Goal: Use online tool/utility: Utilize a website feature to perform a specific function

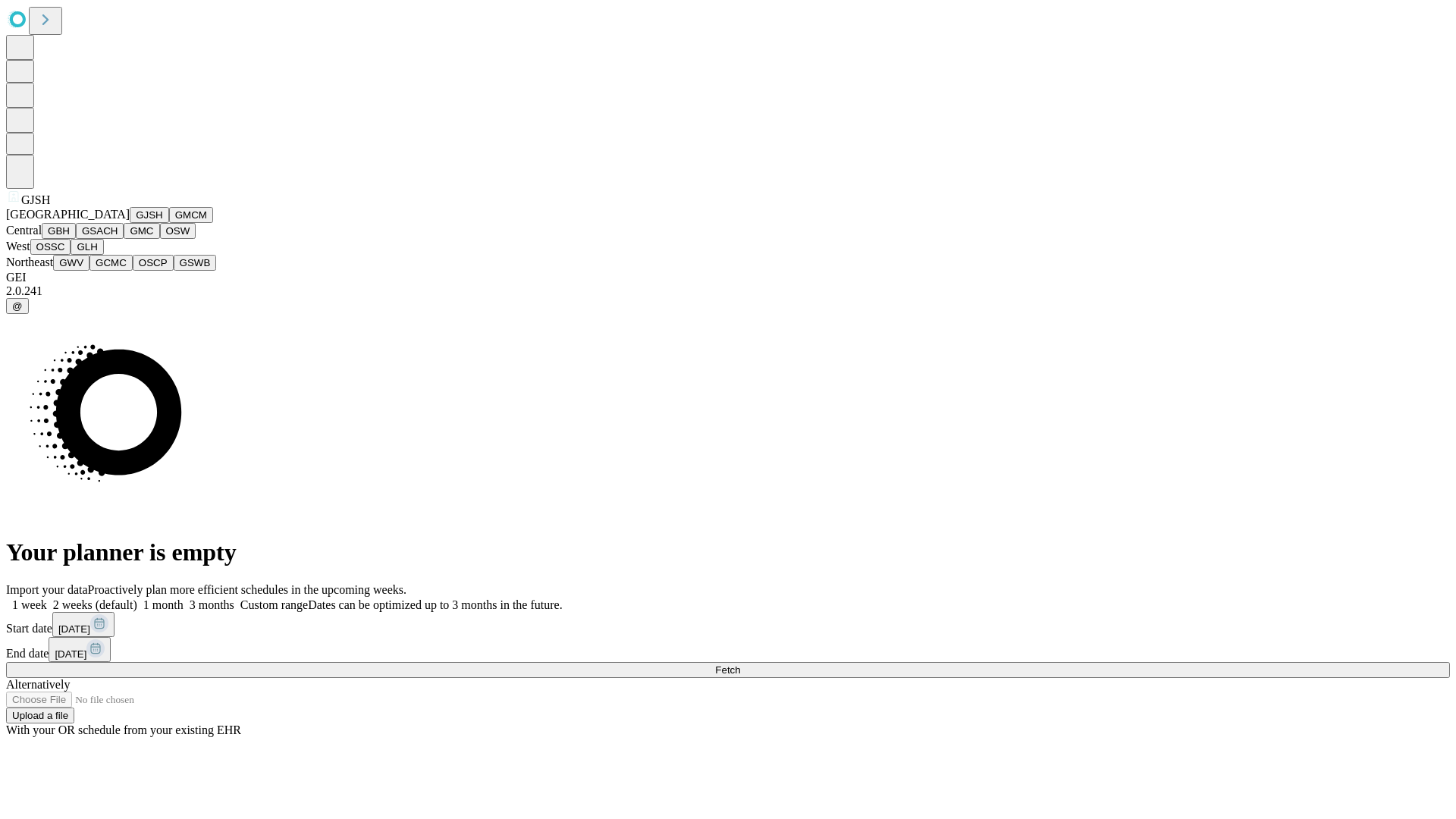
click at [130, 223] on button "GJSH" at bounding box center [149, 215] width 39 height 16
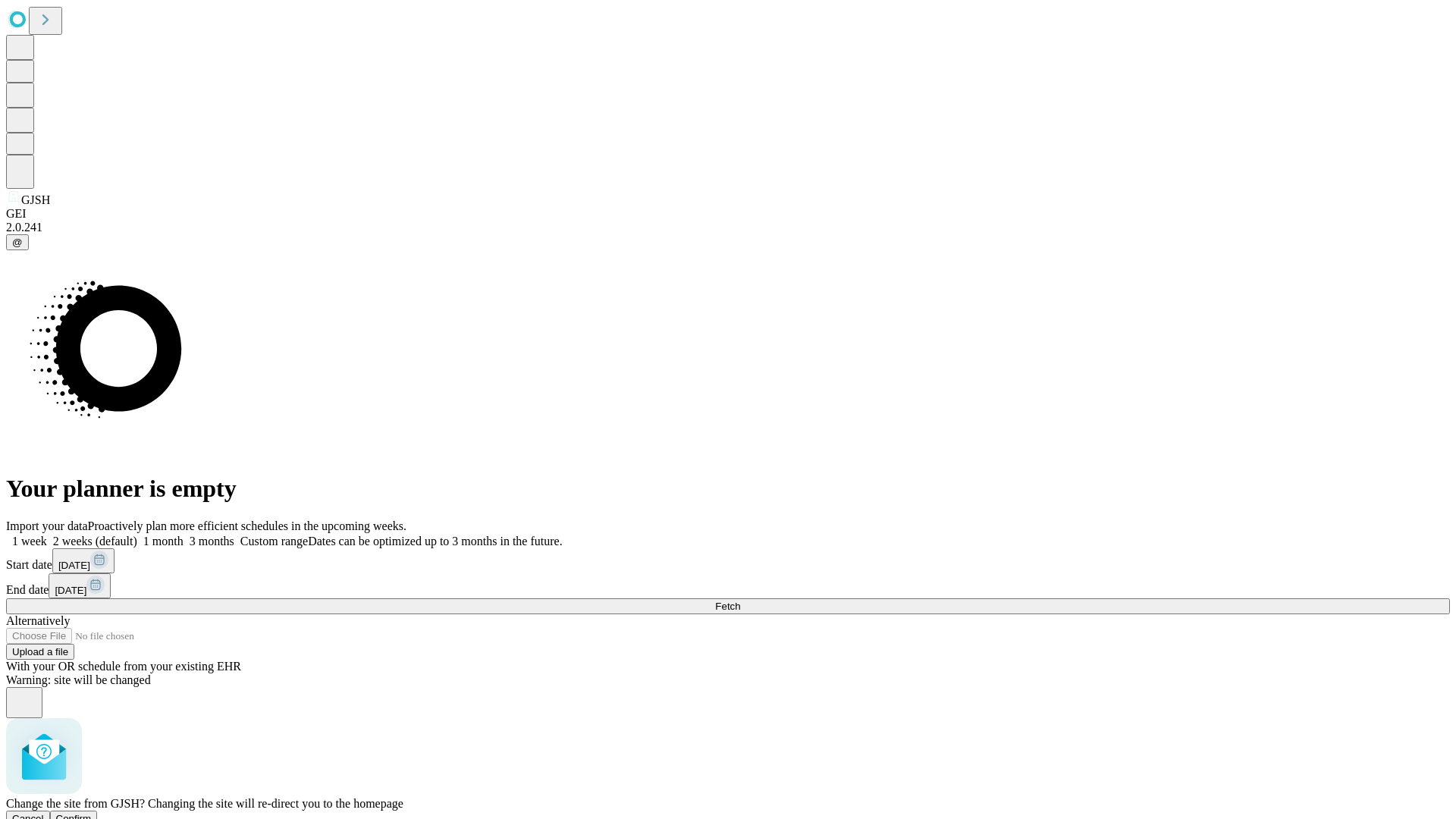
click at [92, 813] on span "Confirm" at bounding box center [74, 818] width 36 height 11
click at [47, 535] on label "1 week" at bounding box center [27, 541] width 41 height 13
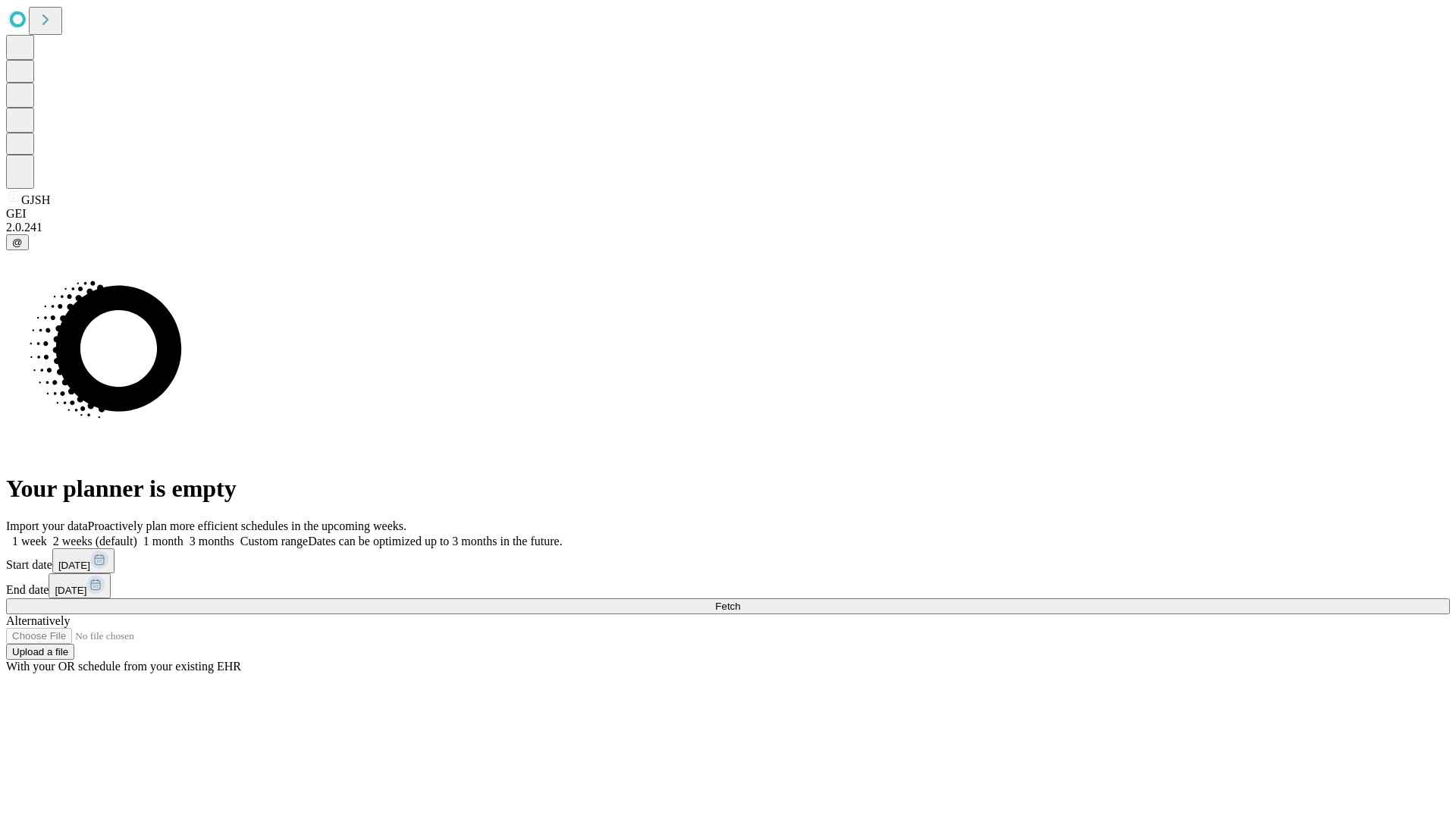
click at [740, 601] on span "Fetch" at bounding box center [727, 606] width 25 height 11
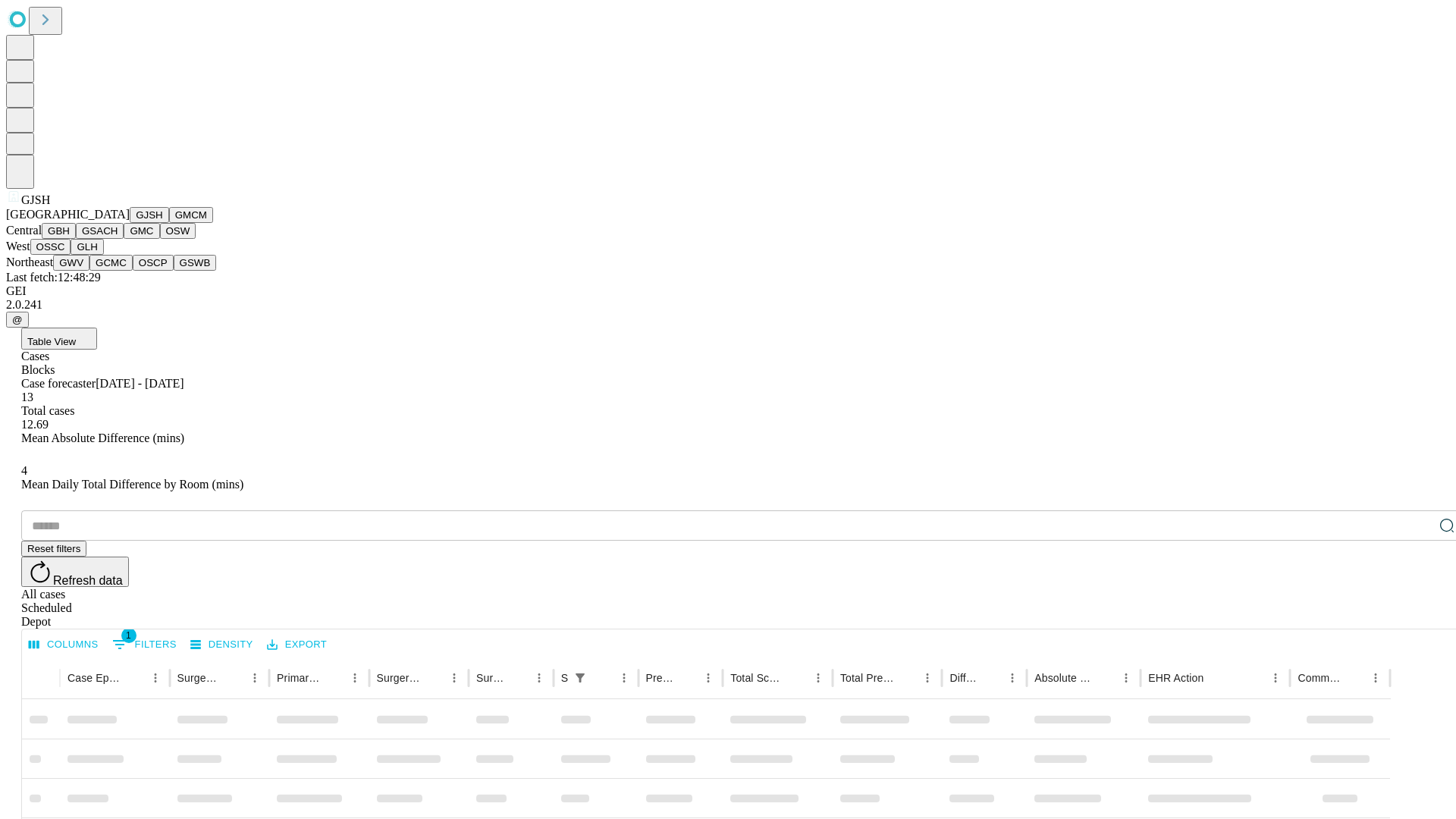
click at [169, 223] on button "GMCM" at bounding box center [190, 215] width 44 height 16
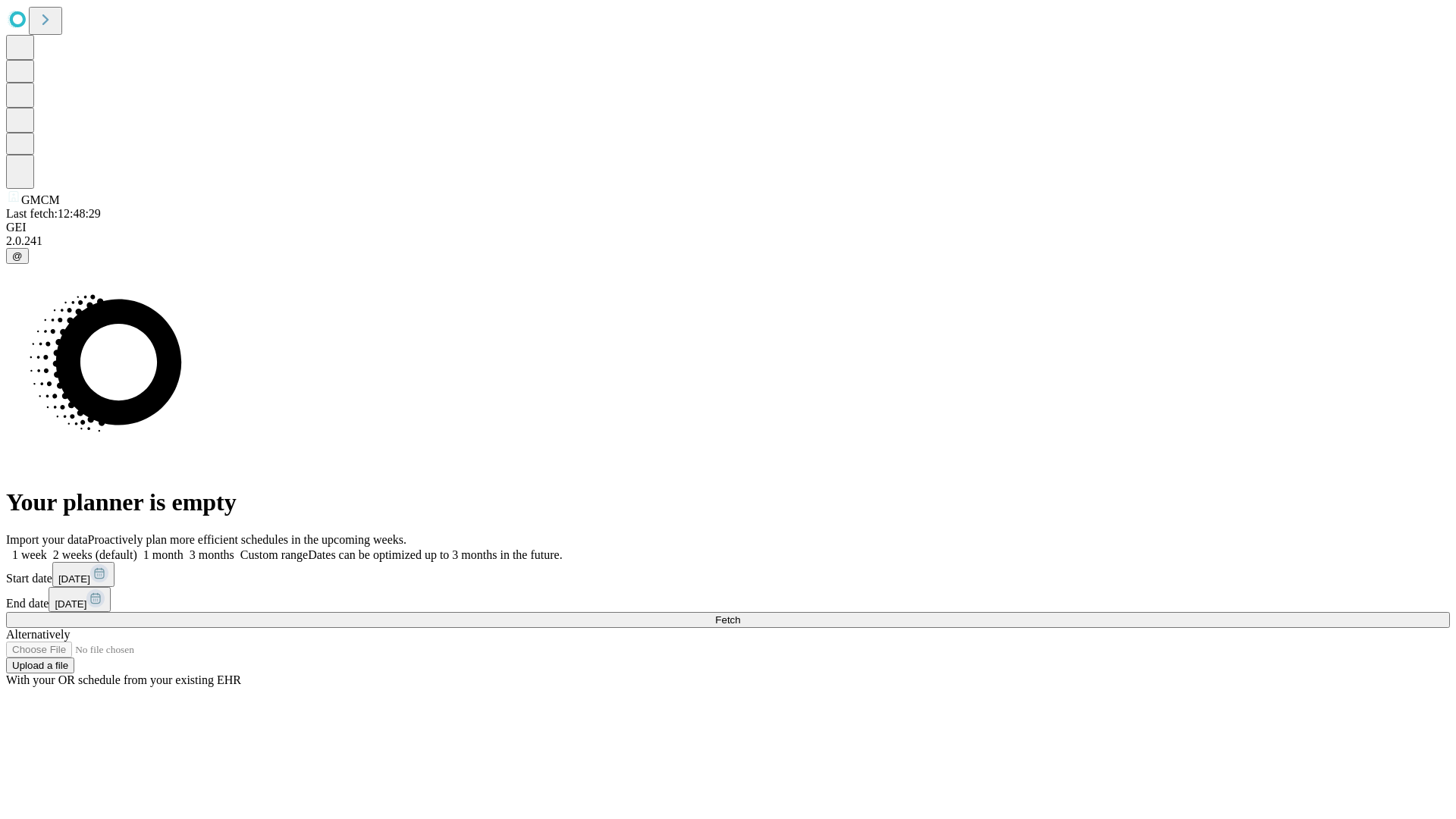
click at [47, 549] on label "1 week" at bounding box center [27, 555] width 41 height 13
click at [740, 615] on span "Fetch" at bounding box center [727, 620] width 25 height 11
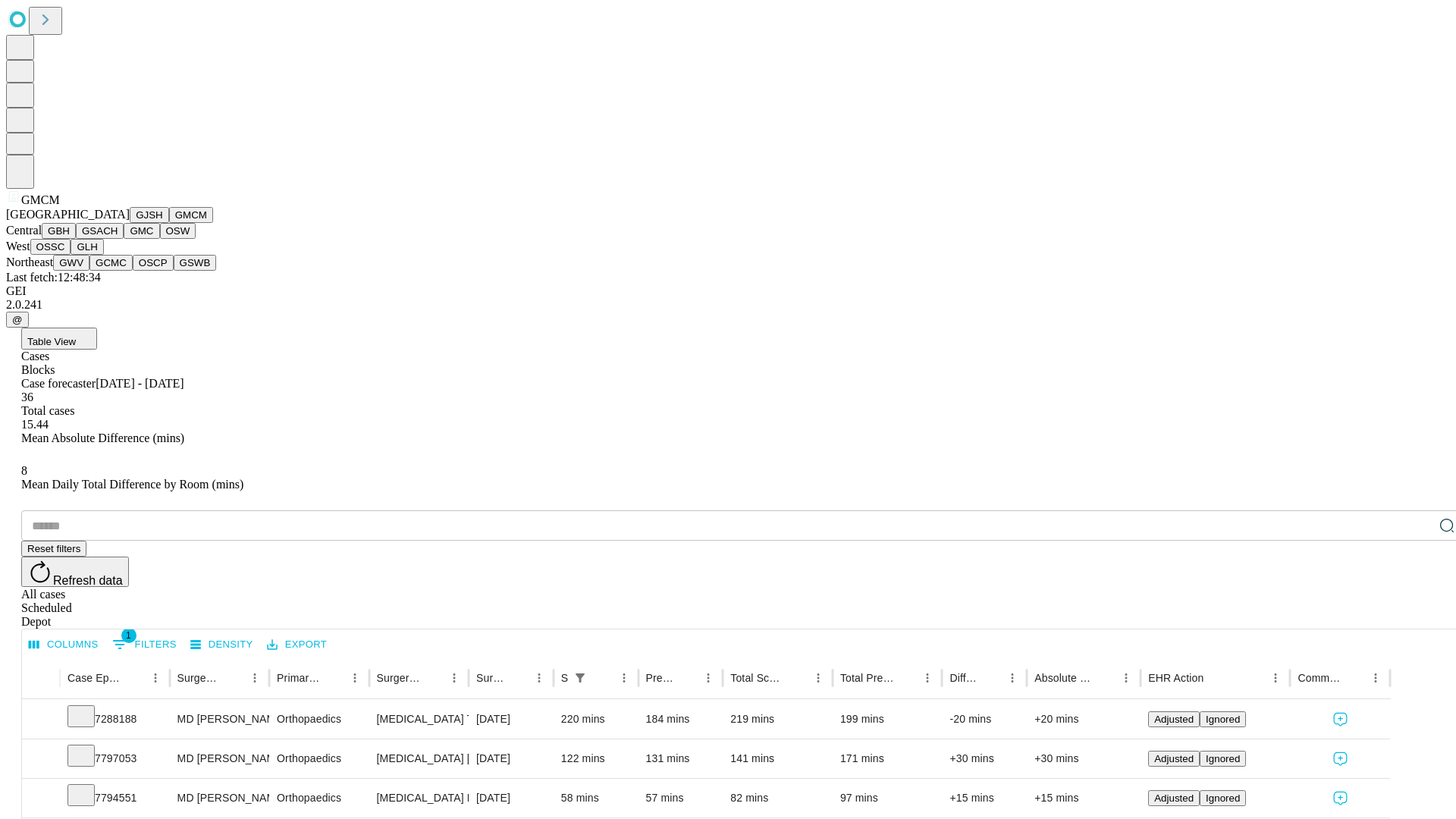
click at [76, 239] on button "GBH" at bounding box center [59, 231] width 34 height 16
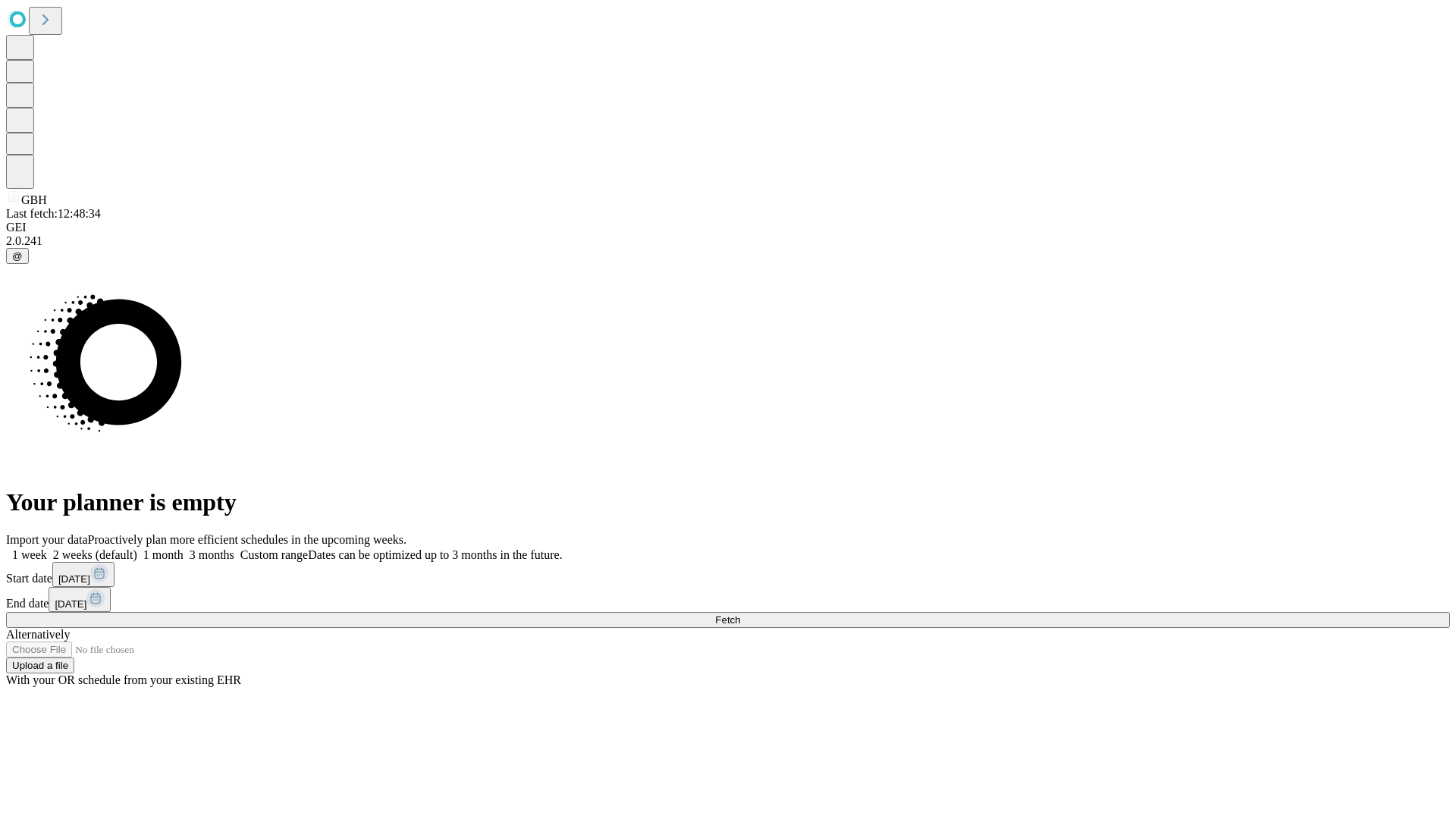
click at [47, 549] on label "1 week" at bounding box center [27, 555] width 41 height 13
click at [740, 615] on span "Fetch" at bounding box center [727, 620] width 25 height 11
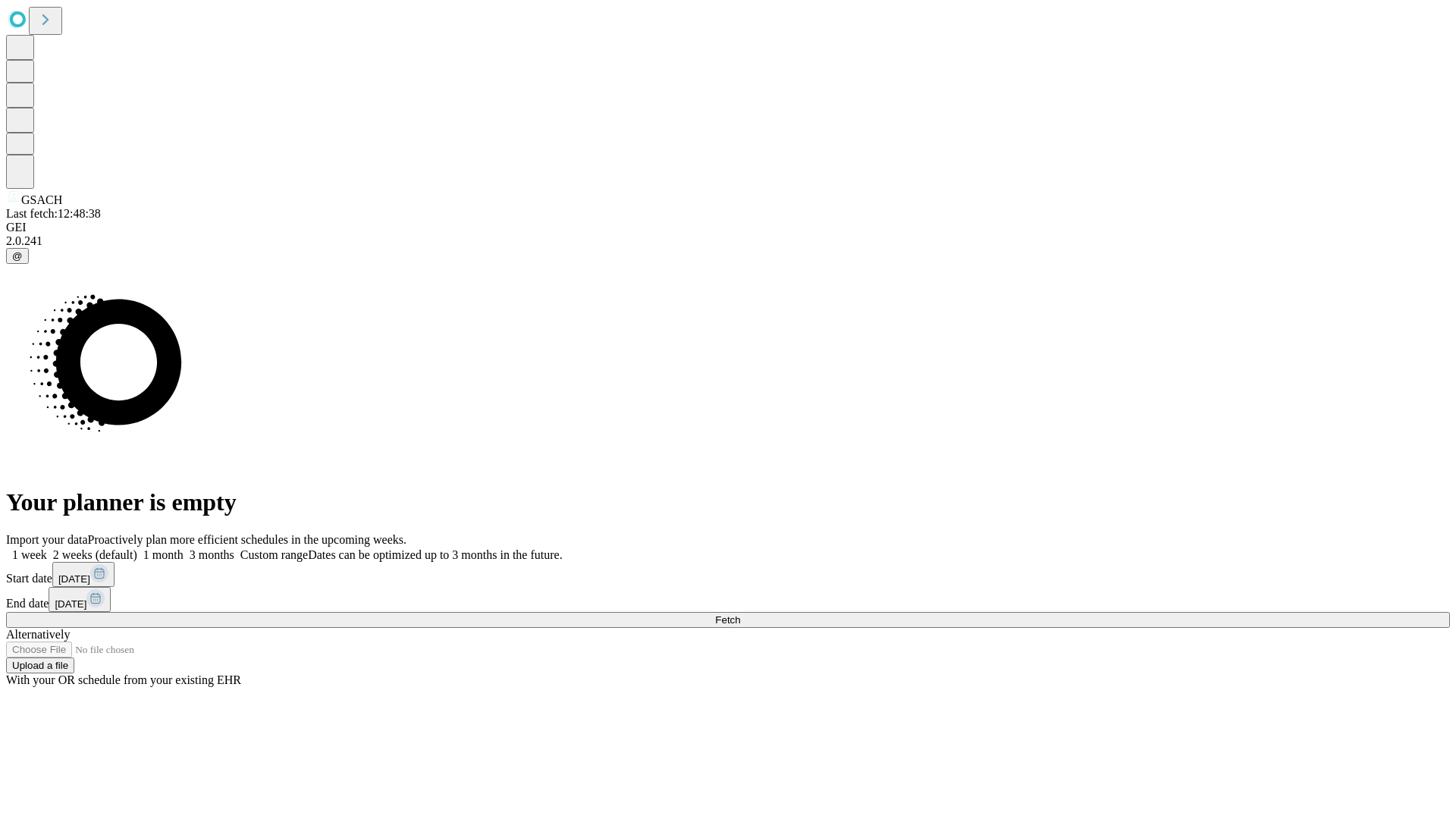
click at [47, 549] on label "1 week" at bounding box center [27, 555] width 41 height 13
click at [740, 615] on span "Fetch" at bounding box center [727, 620] width 25 height 11
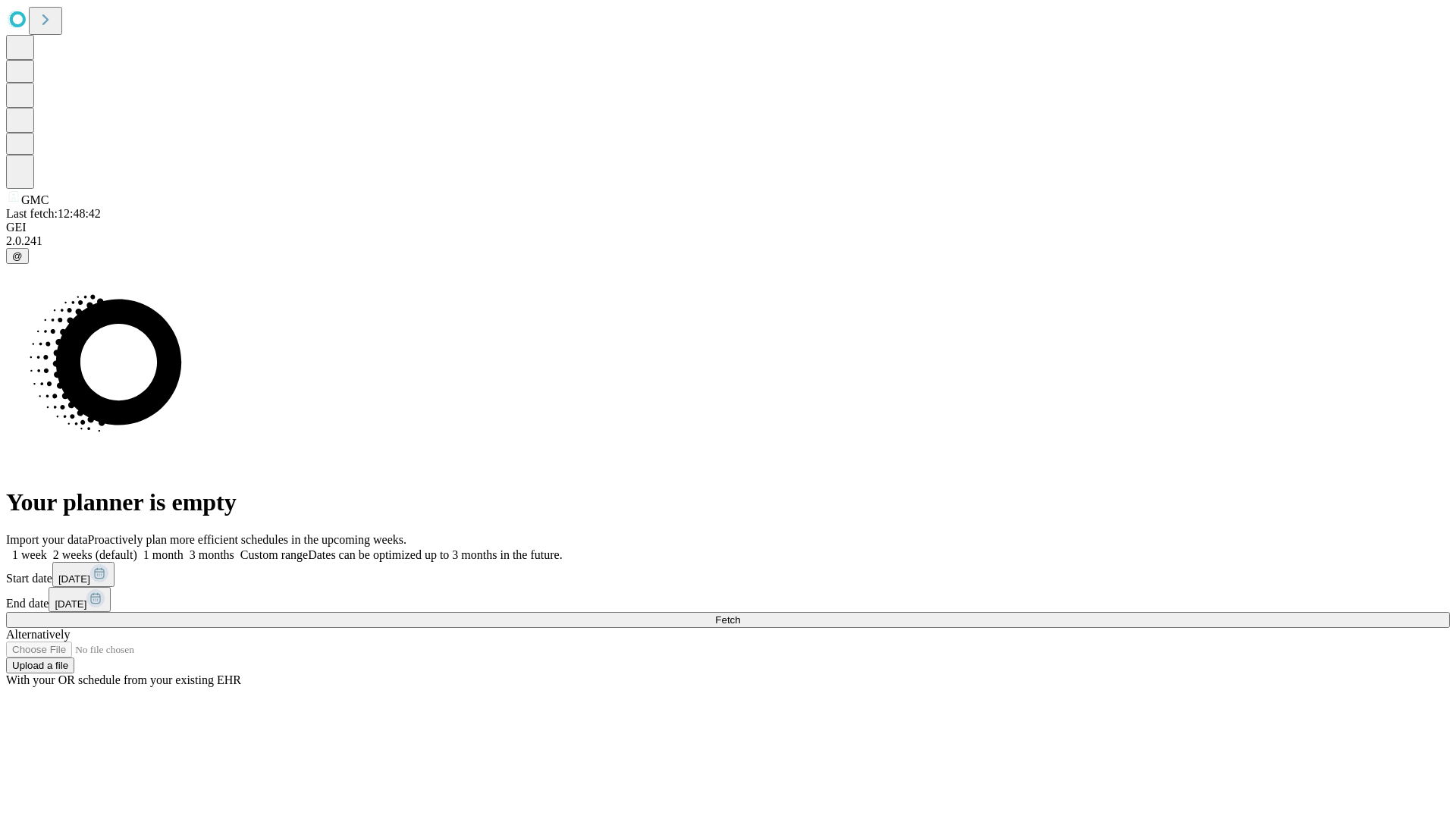
click at [47, 549] on label "1 week" at bounding box center [27, 555] width 41 height 13
click at [740, 615] on span "Fetch" at bounding box center [727, 620] width 25 height 11
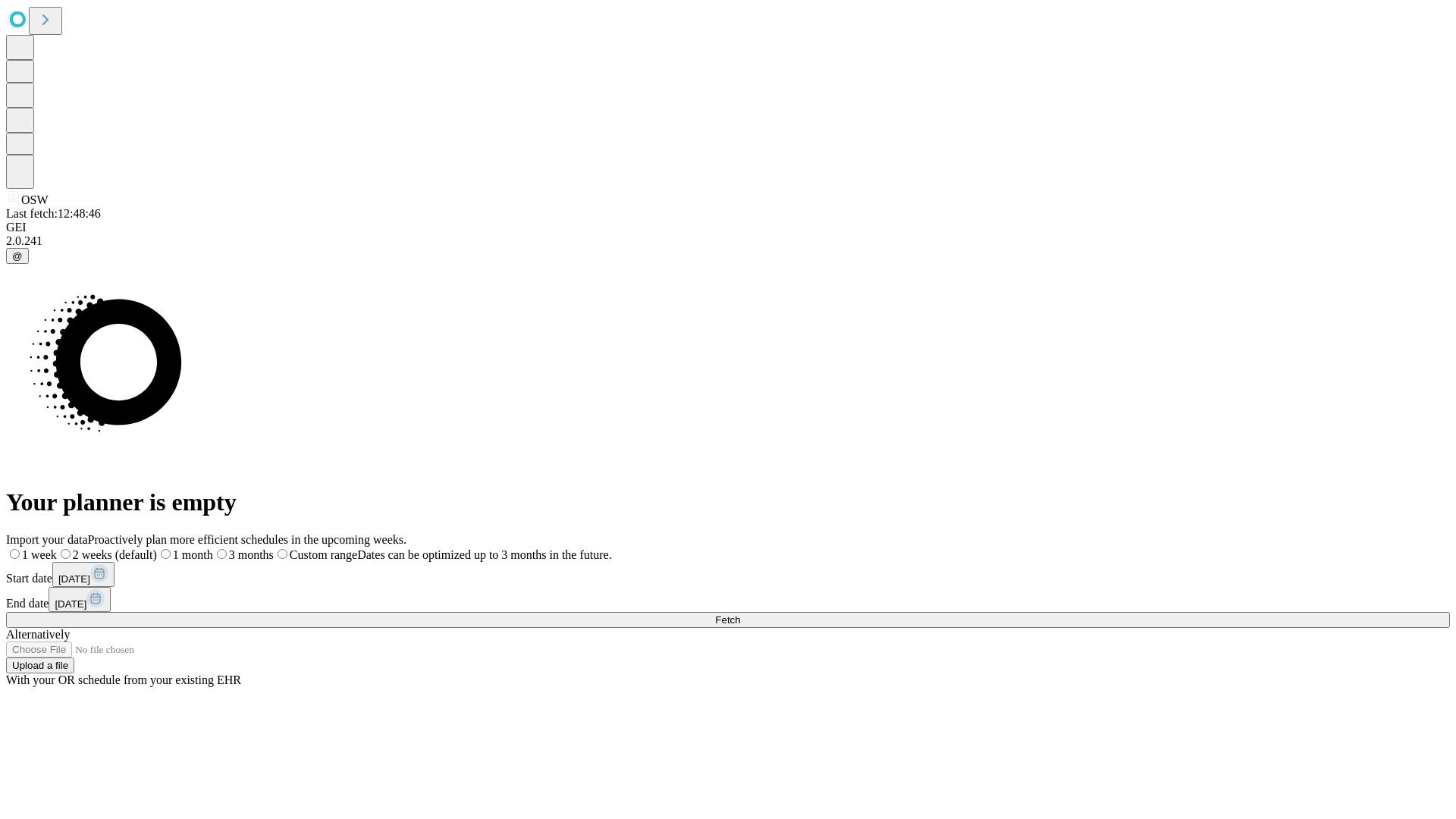
click at [57, 549] on label "1 week" at bounding box center [31, 555] width 51 height 13
click at [740, 615] on span "Fetch" at bounding box center [727, 620] width 25 height 11
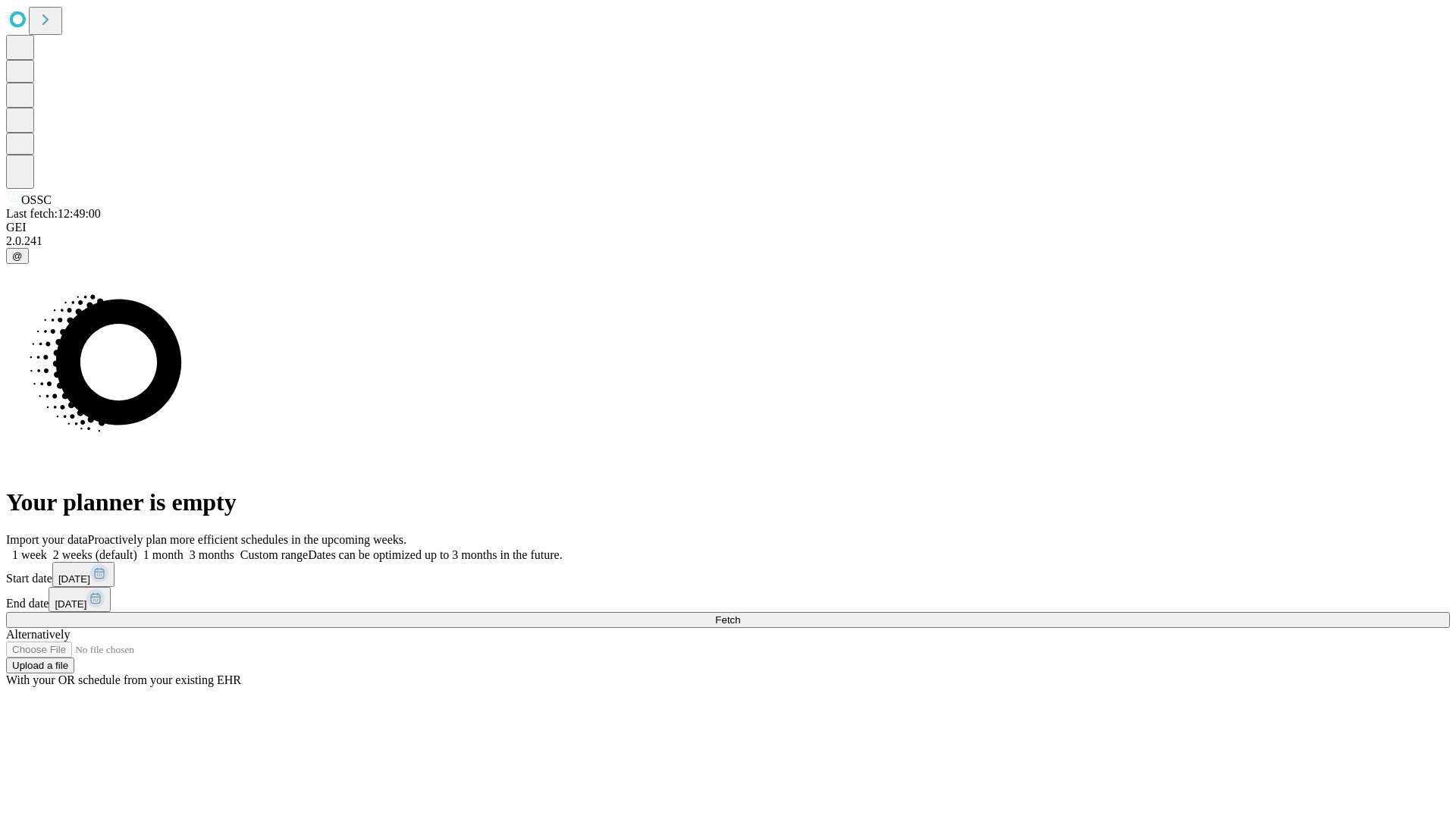
click at [47, 549] on label "1 week" at bounding box center [27, 555] width 41 height 13
click at [740, 615] on span "Fetch" at bounding box center [727, 620] width 25 height 11
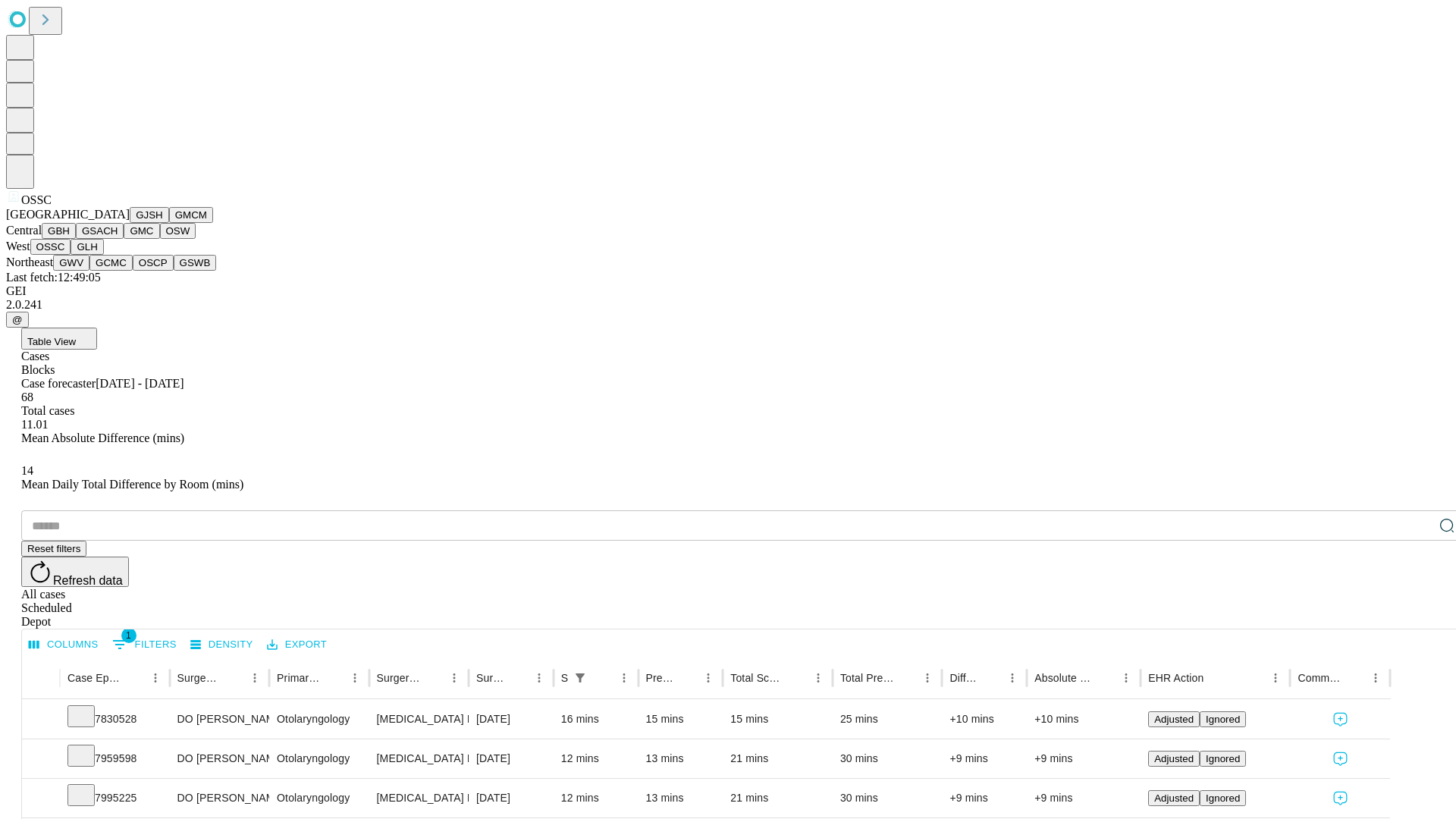
click at [103, 255] on button "GLH" at bounding box center [87, 246] width 33 height 16
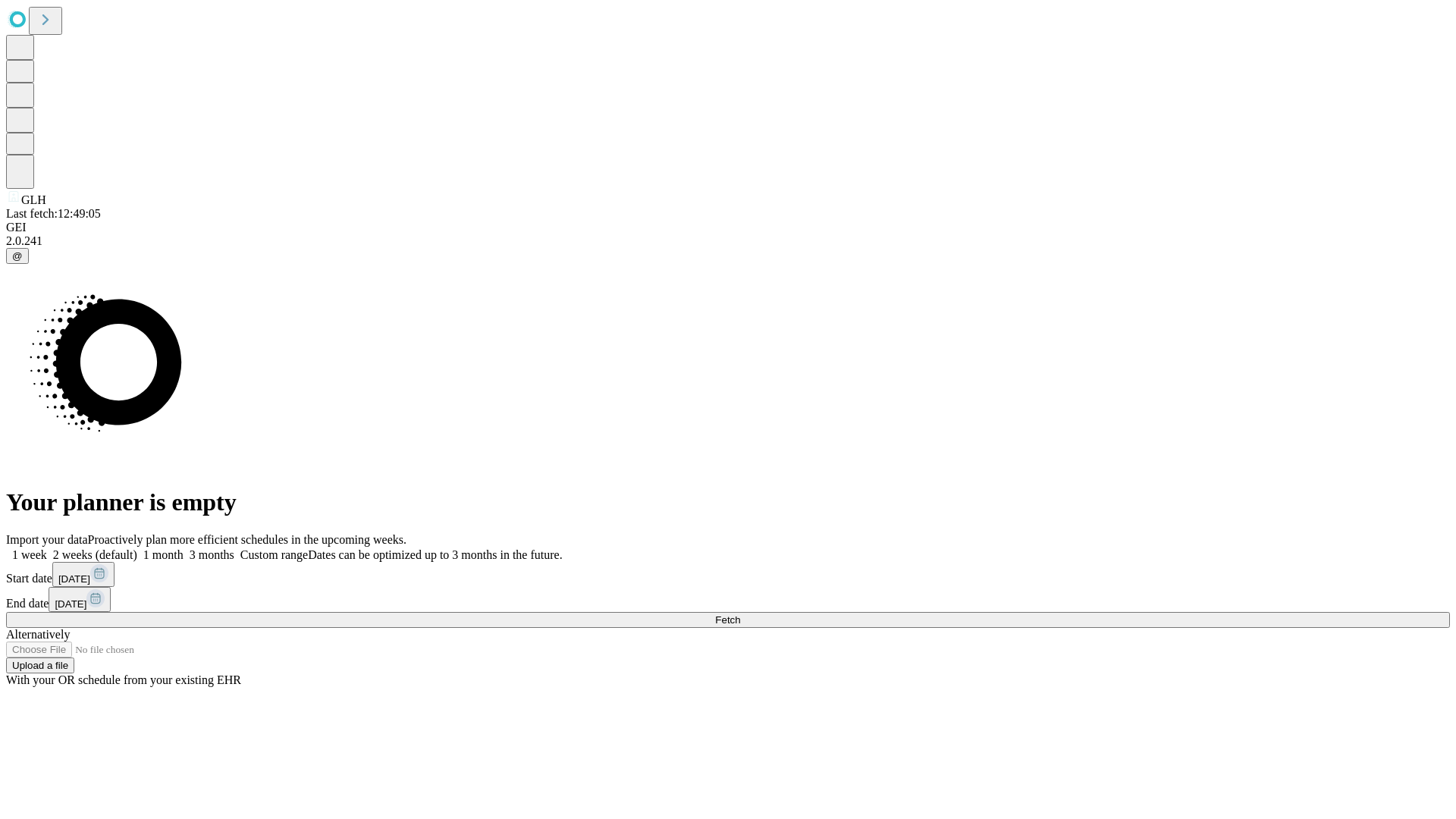
click at [47, 549] on label "1 week" at bounding box center [27, 555] width 41 height 13
click at [740, 615] on span "Fetch" at bounding box center [727, 620] width 25 height 11
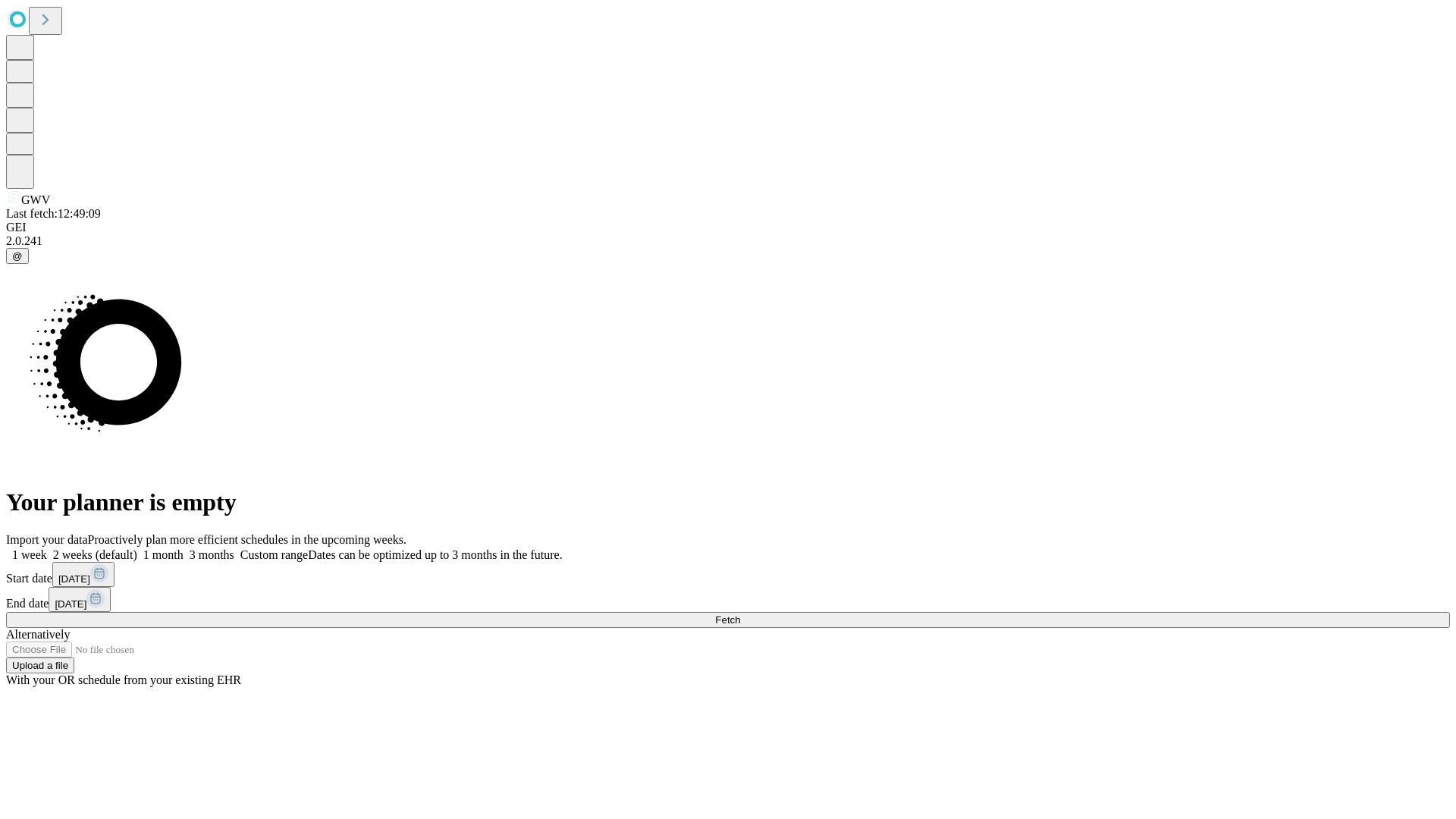
click at [740, 615] on span "Fetch" at bounding box center [727, 620] width 25 height 11
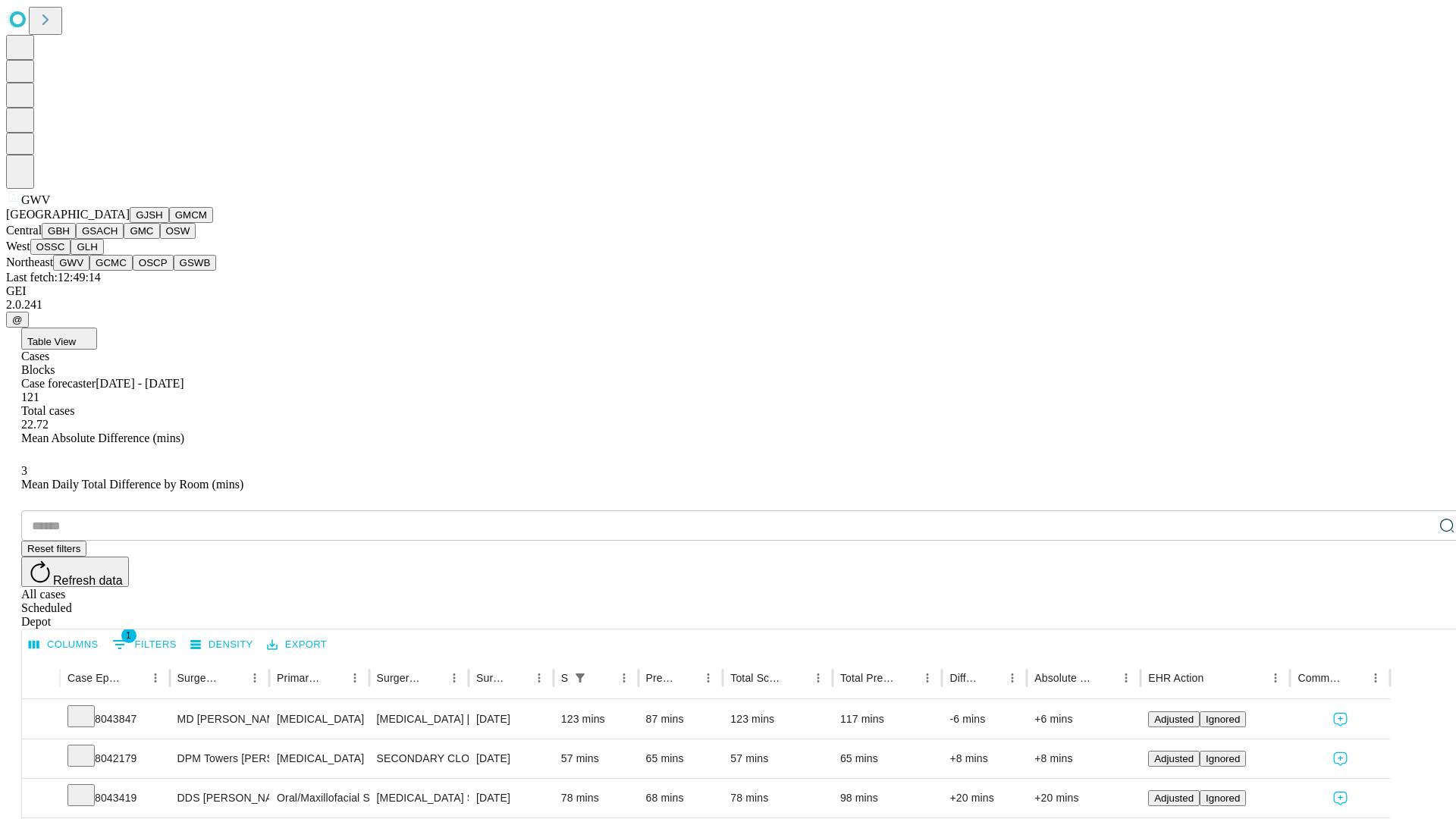
click at [118, 271] on button "GCMC" at bounding box center [111, 263] width 43 height 16
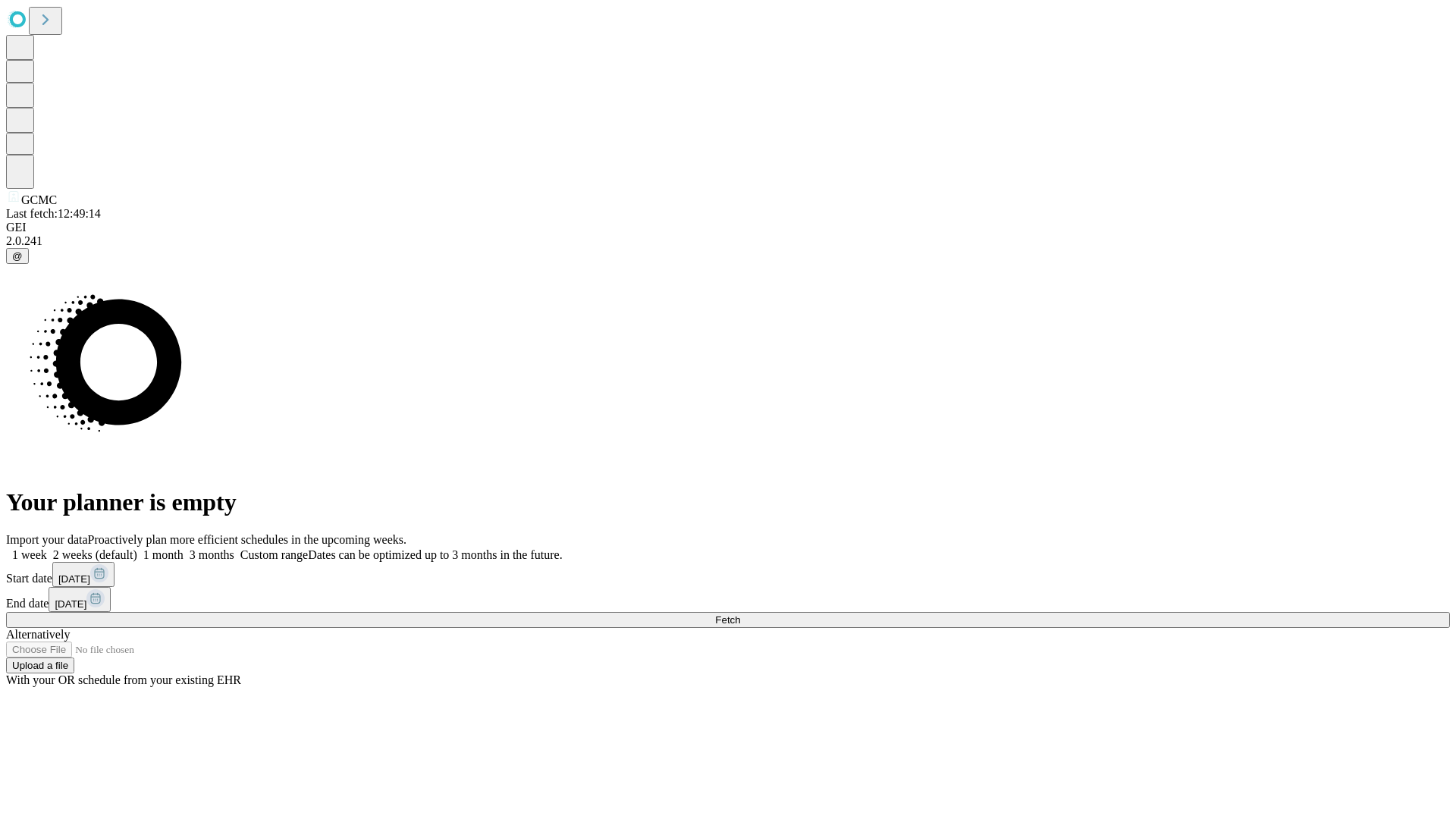
click at [47, 549] on label "1 week" at bounding box center [27, 555] width 41 height 13
click at [740, 615] on span "Fetch" at bounding box center [727, 620] width 25 height 11
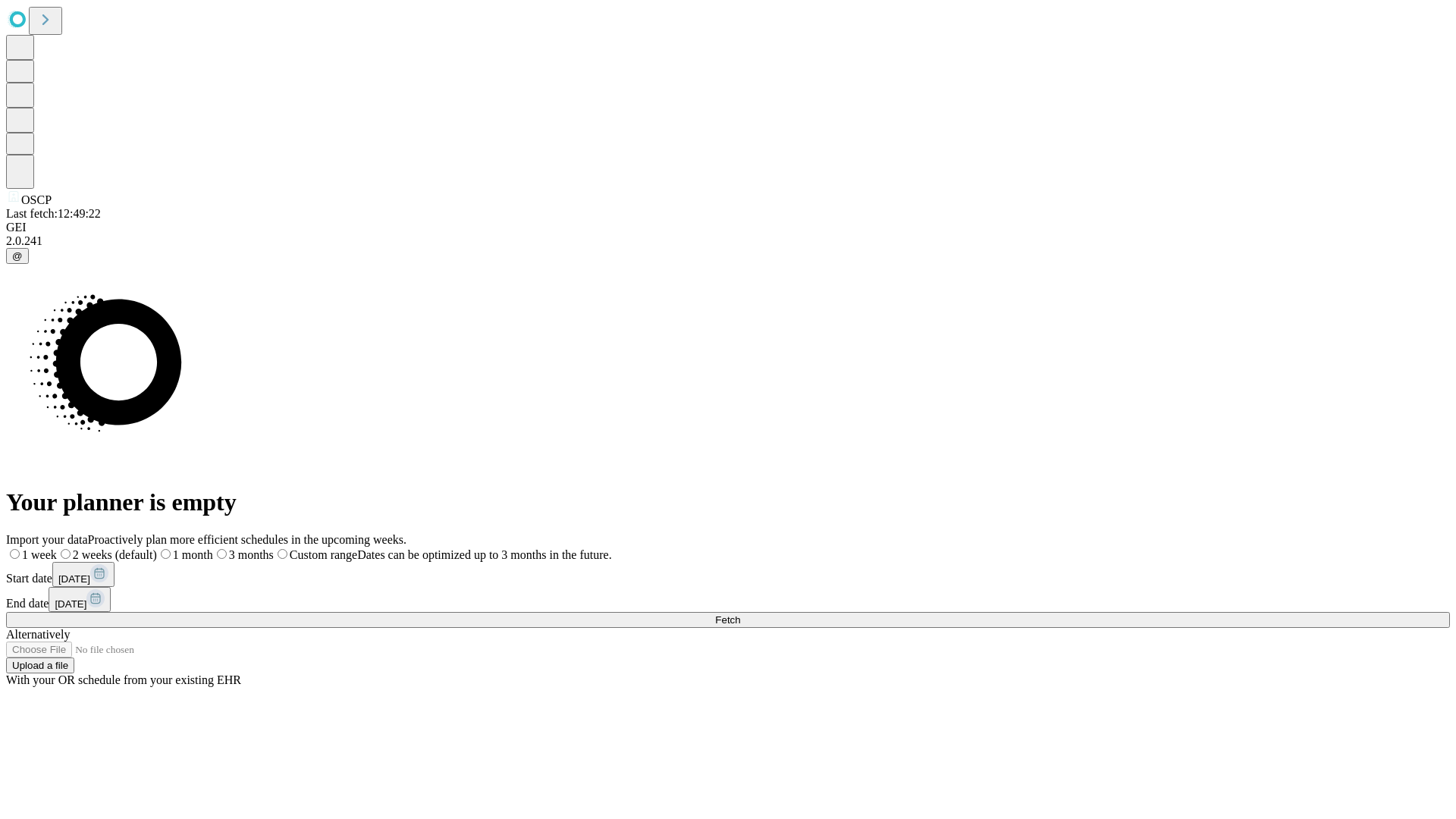
click at [740, 615] on span "Fetch" at bounding box center [727, 620] width 25 height 11
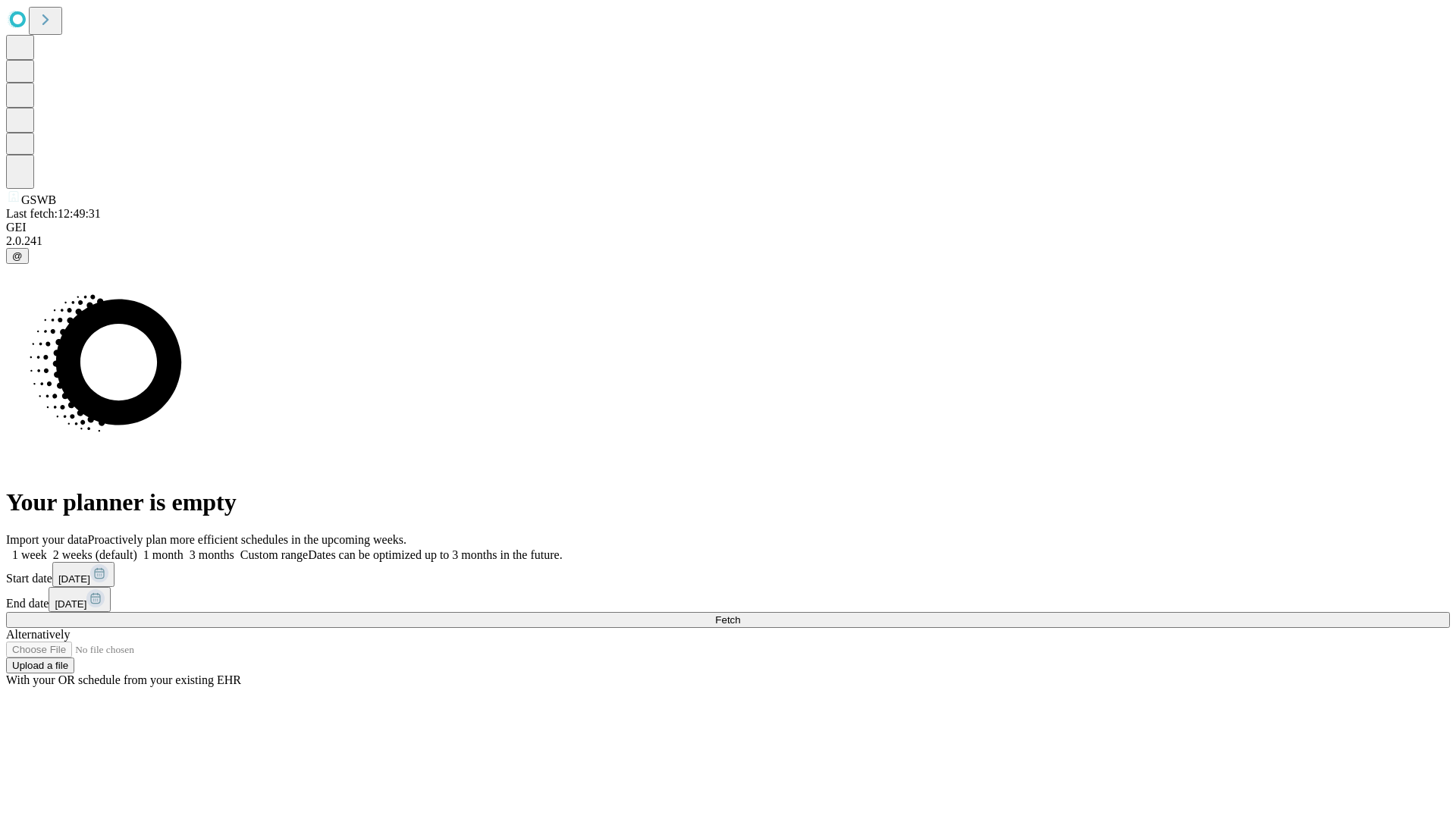
click at [740, 615] on span "Fetch" at bounding box center [727, 620] width 25 height 11
